Goal: Information Seeking & Learning: Learn about a topic

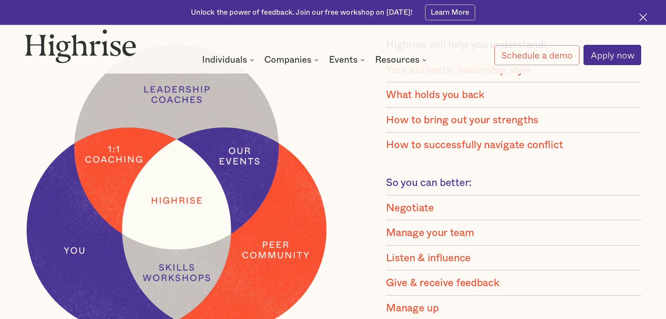
scroll to position [769, 0]
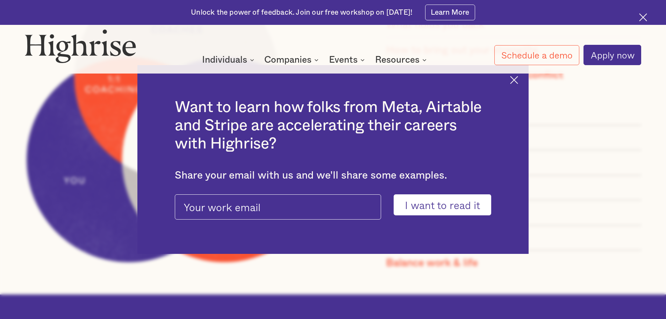
click at [518, 83] on img at bounding box center [514, 80] width 8 height 8
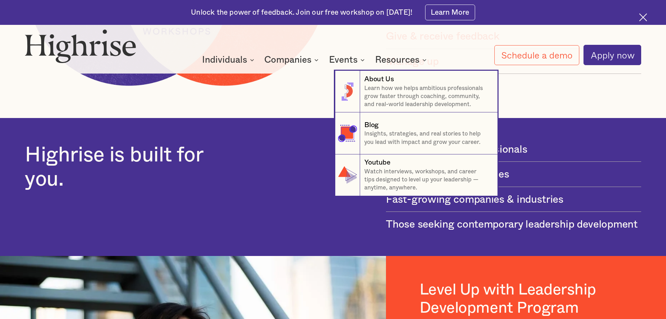
scroll to position [979, 0]
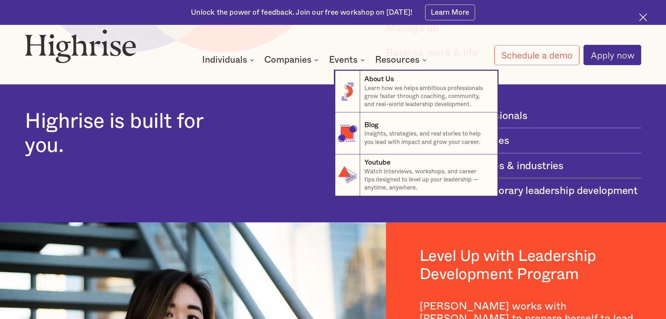
click at [214, 153] on nav "8 About Us Learn how we helps ambitious professionals grow faster through coach…" at bounding box center [333, 125] width 420 height 142
click at [286, 158] on nav "8 About Us Learn how we helps ambitious professionals grow faster through coach…" at bounding box center [333, 125] width 420 height 142
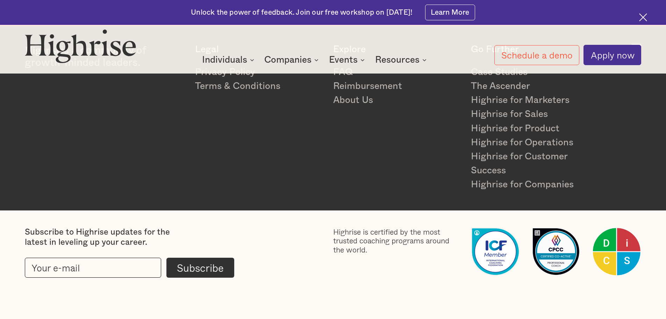
scroll to position [1983, 0]
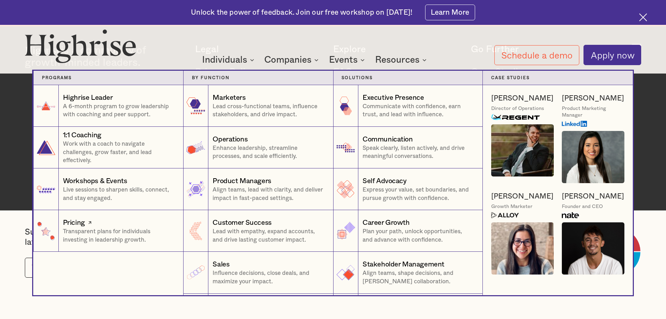
click at [96, 232] on p "Transparent plans for individuals investing in leadership growth." at bounding box center [119, 235] width 112 height 16
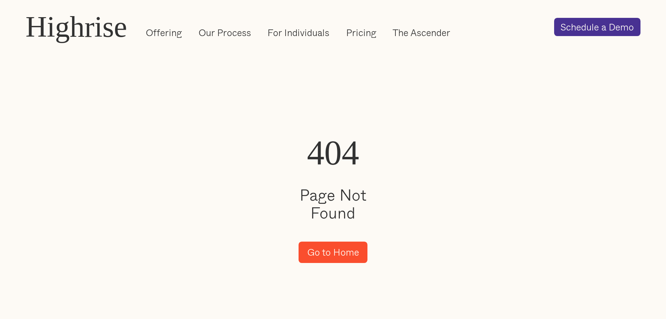
click at [335, 249] on link "Go to Home" at bounding box center [333, 251] width 69 height 21
click at [366, 30] on link "Pricing" at bounding box center [361, 32] width 30 height 13
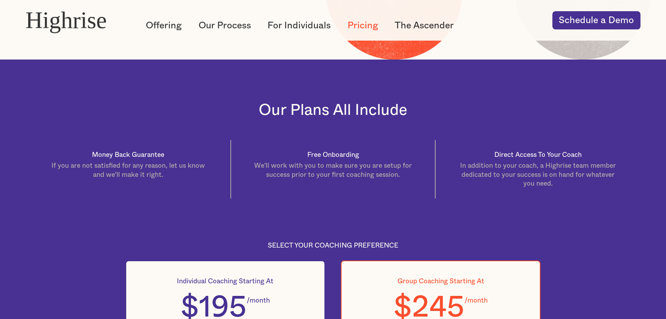
scroll to position [133, 0]
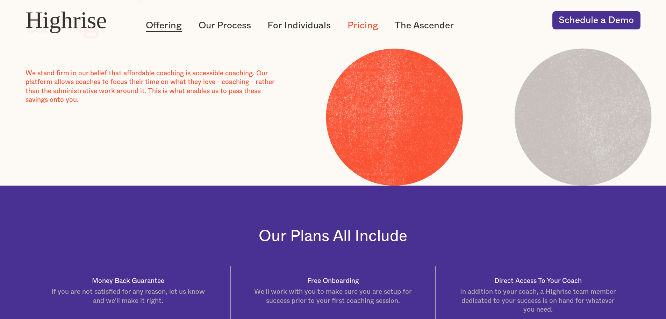
click at [175, 25] on link "Offering" at bounding box center [164, 25] width 36 height 13
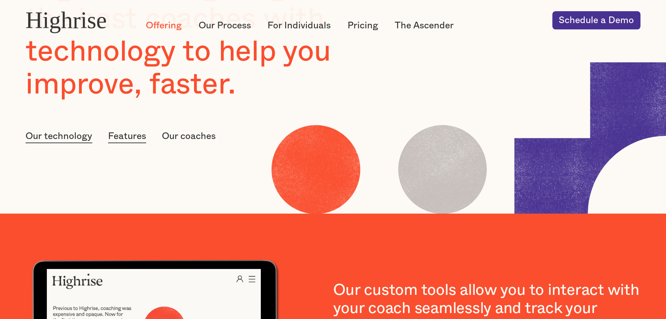
click at [187, 137] on link "Our coaches" at bounding box center [189, 136] width 54 height 13
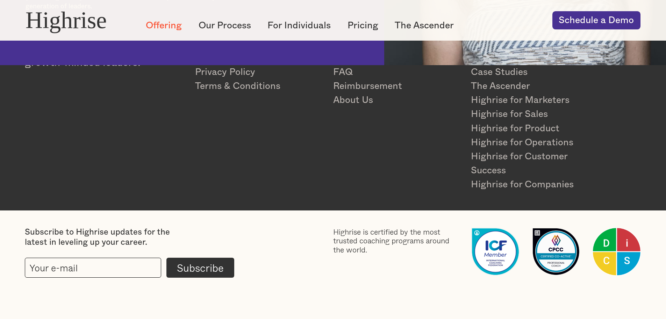
scroll to position [1181, 0]
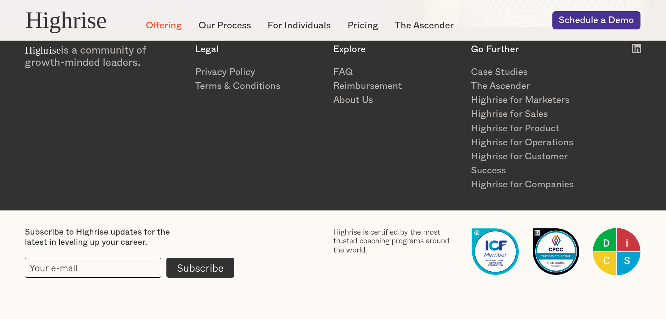
click at [84, 23] on div "Highrise" at bounding box center [66, 20] width 81 height 26
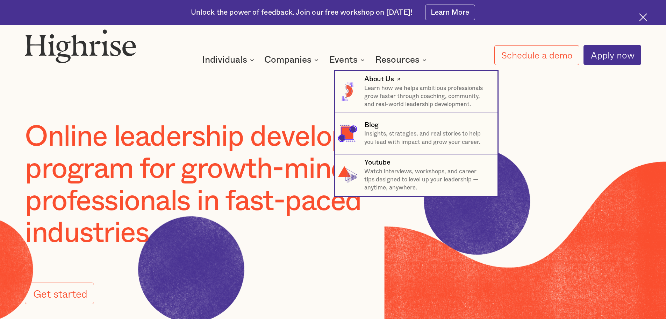
click at [380, 88] on p "Learn how we helps ambitious professionals grow faster through coaching, commun…" at bounding box center [426, 96] width 125 height 24
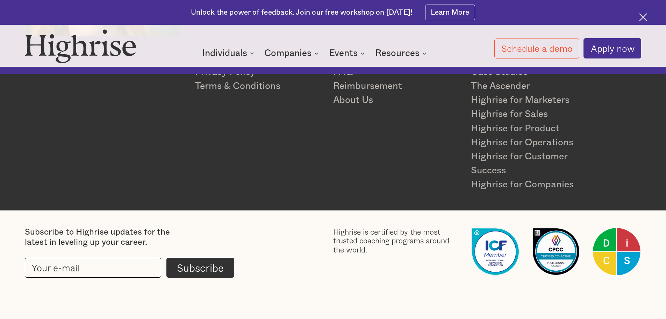
scroll to position [2306, 0]
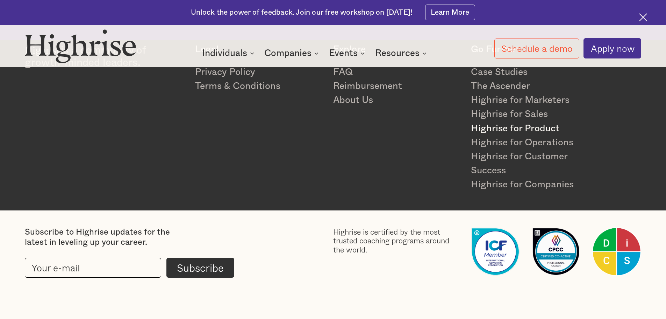
click at [503, 128] on link "Highrise for Product" at bounding box center [535, 128] width 128 height 14
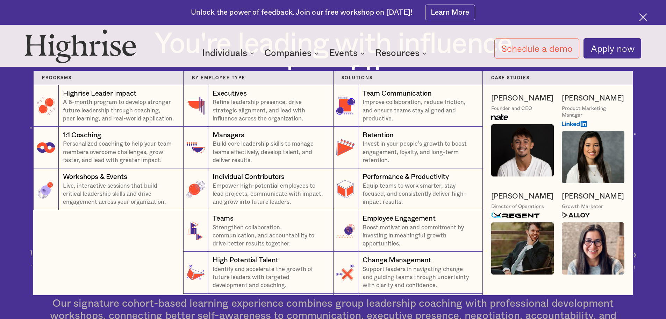
scroll to position [280, 0]
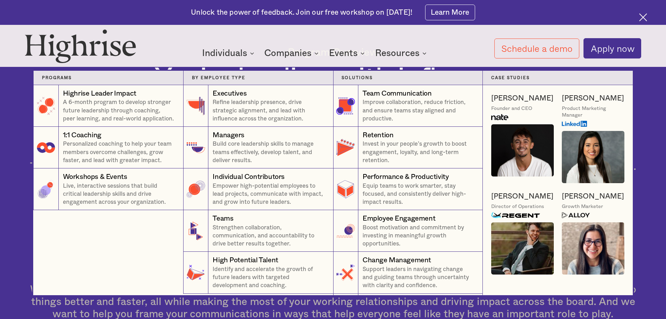
click at [588, 159] on img at bounding box center [593, 157] width 63 height 52
click at [581, 138] on img at bounding box center [593, 157] width 63 height 52
click at [579, 129] on div "Michelle R. Product Marketing Manager" at bounding box center [593, 138] width 63 height 90
click at [572, 99] on div "[PERSON_NAME]" at bounding box center [593, 98] width 62 height 10
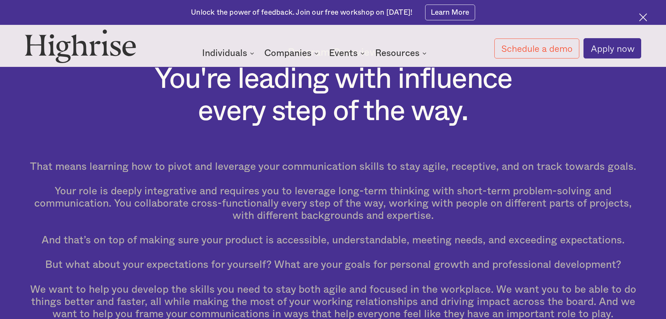
drag, startPoint x: 642, startPoint y: 16, endPoint x: 632, endPoint y: 23, distance: 12.6
click at [643, 16] on img at bounding box center [643, 17] width 8 height 8
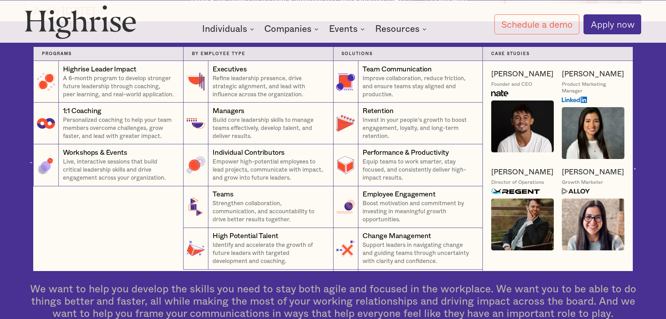
scroll to position [255, 0]
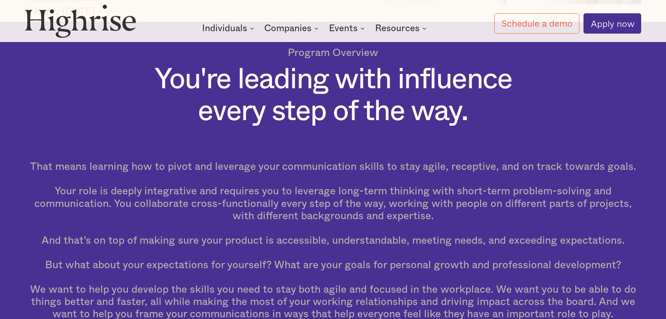
click at [93, 27] on img at bounding box center [80, 21] width 111 height 34
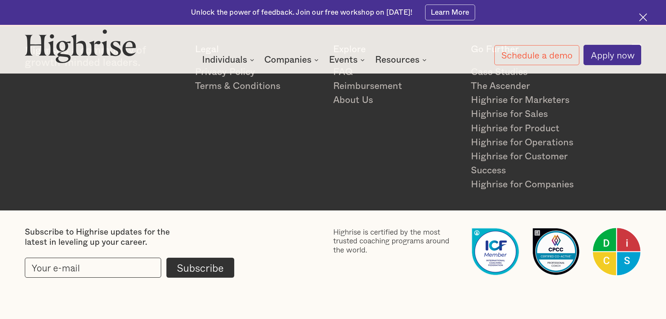
scroll to position [1983, 0]
click at [344, 99] on link "About Us" at bounding box center [397, 100] width 128 height 14
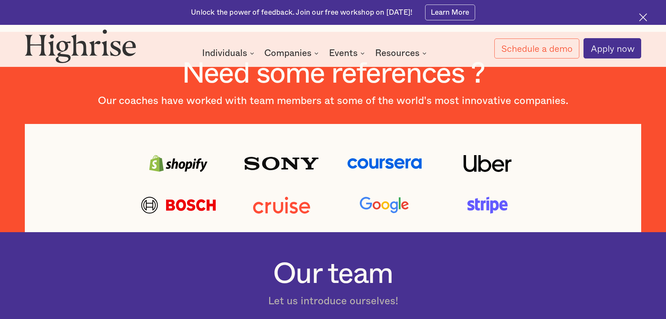
scroll to position [280, 0]
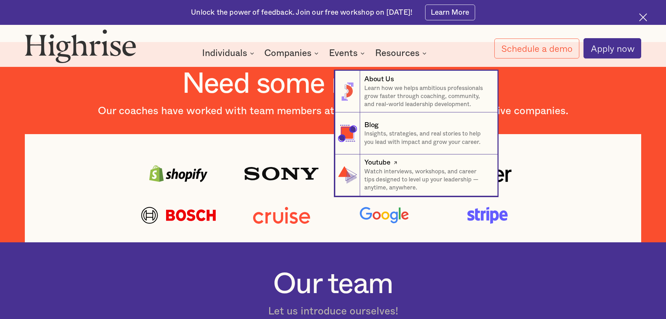
click at [385, 163] on div "Youtube" at bounding box center [377, 162] width 26 height 10
